Goal: Information Seeking & Learning: Understand process/instructions

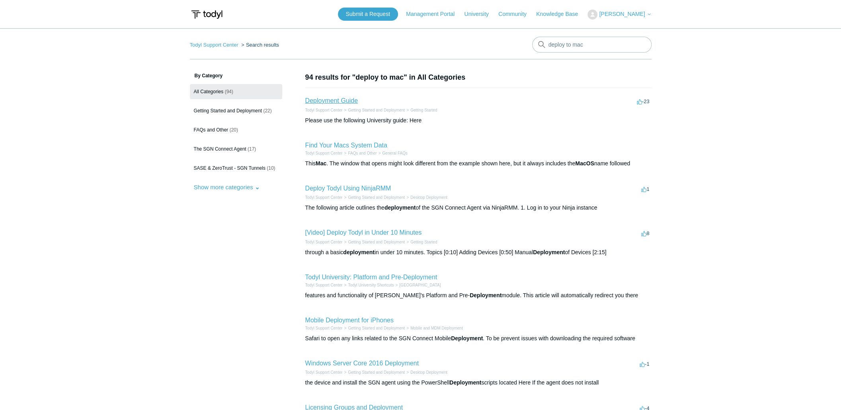
click at [339, 100] on link "Deployment Guide" at bounding box center [331, 100] width 53 height 7
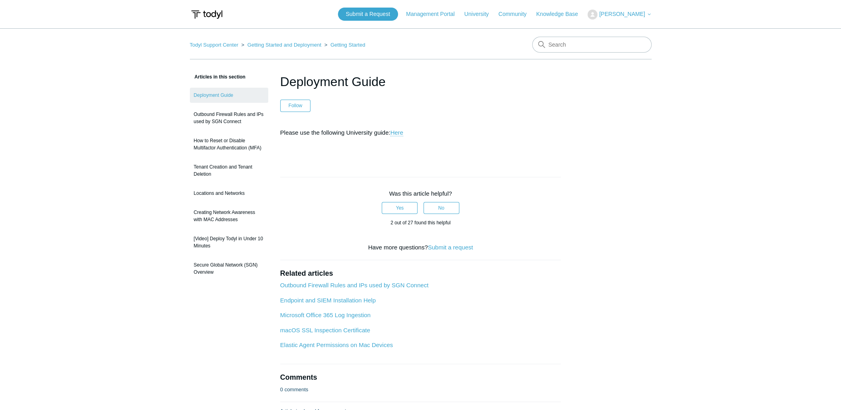
scroll to position [22, 0]
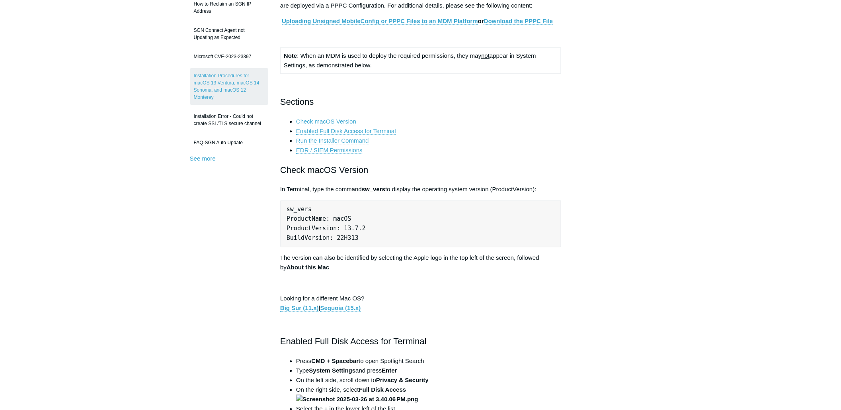
scroll to position [199, 0]
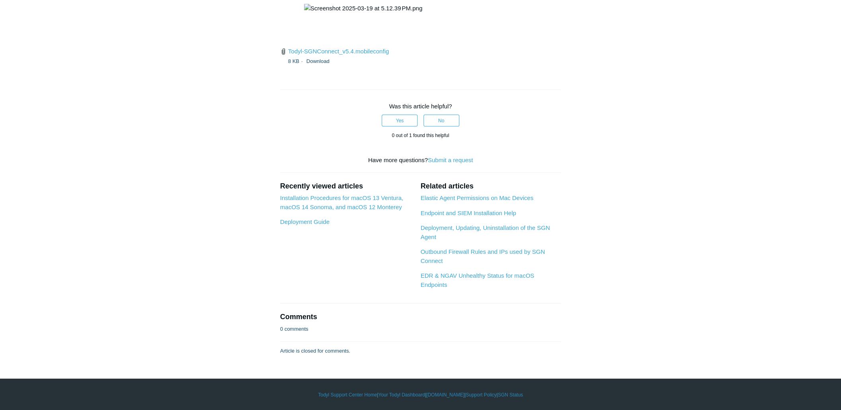
scroll to position [1672, 0]
